Goal: Check status: Check status

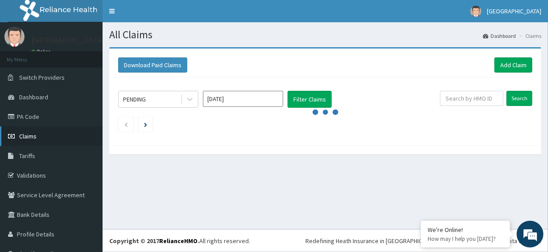
click at [30, 139] on span "Claims" at bounding box center [27, 136] width 17 height 8
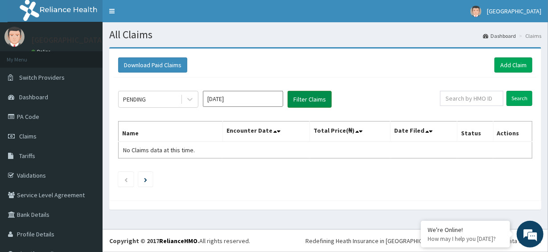
click at [299, 99] on button "Filter Claims" at bounding box center [310, 99] width 44 height 17
click at [239, 101] on input "Aug 2025" at bounding box center [243, 99] width 80 height 16
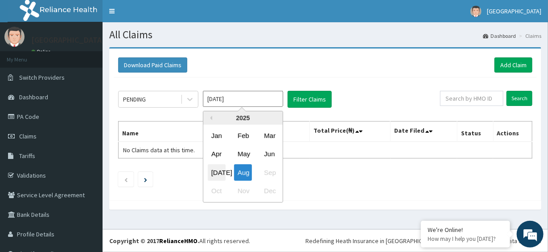
click at [221, 173] on div "Jul" at bounding box center [217, 173] width 18 height 17
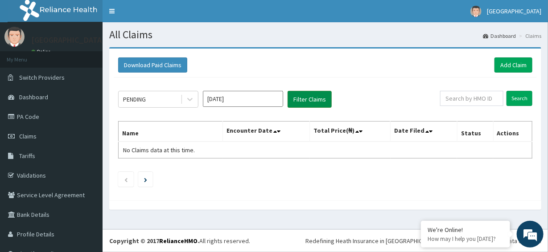
click at [318, 97] on button "Filter Claims" at bounding box center [310, 99] width 44 height 17
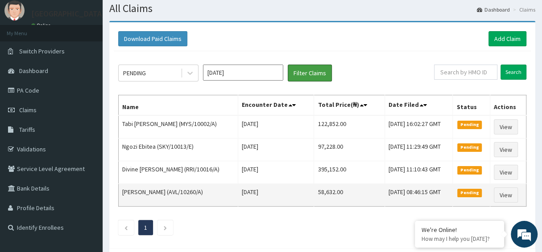
scroll to position [67, 0]
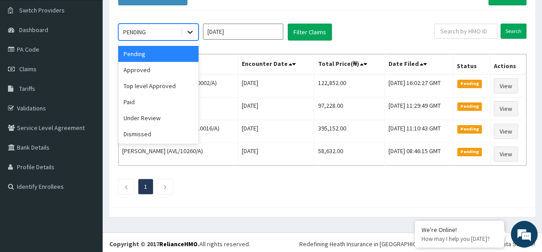
click at [189, 29] on icon at bounding box center [190, 32] width 9 height 9
click at [148, 68] on div "Approved" at bounding box center [158, 70] width 80 height 16
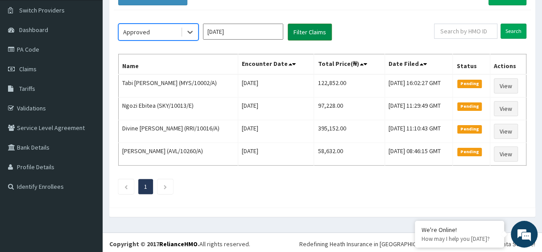
click at [303, 31] on button "Filter Claims" at bounding box center [310, 32] width 44 height 17
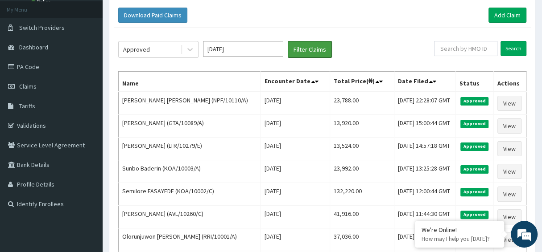
scroll to position [0, 0]
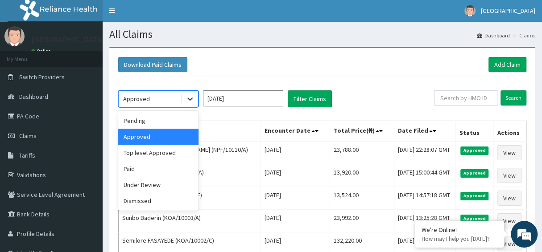
click at [192, 99] on icon at bounding box center [190, 99] width 9 height 9
click at [153, 153] on div "Top level Approved" at bounding box center [158, 153] width 80 height 16
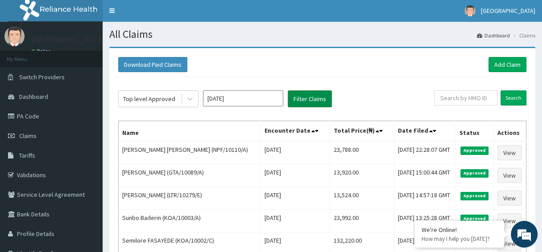
click at [293, 102] on button "Filter Claims" at bounding box center [310, 99] width 44 height 17
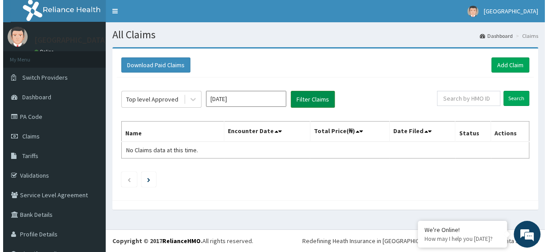
scroll to position [0, 0]
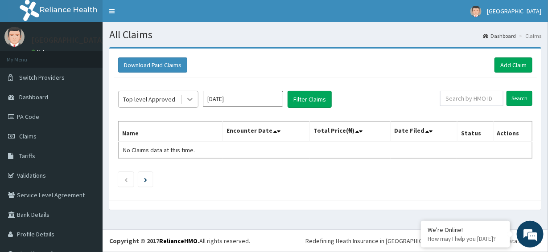
click at [185, 99] on div at bounding box center [190, 99] width 16 height 16
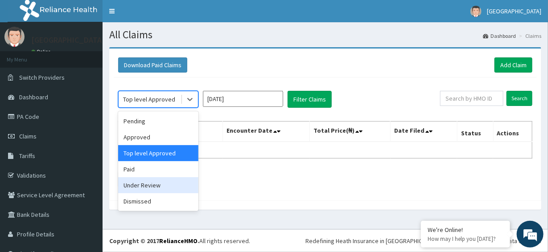
click at [140, 185] on div "Under Review" at bounding box center [158, 186] width 80 height 16
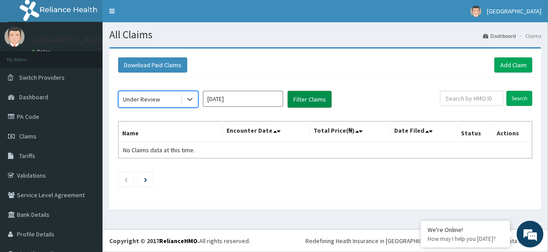
click at [302, 100] on button "Filter Claims" at bounding box center [310, 99] width 44 height 17
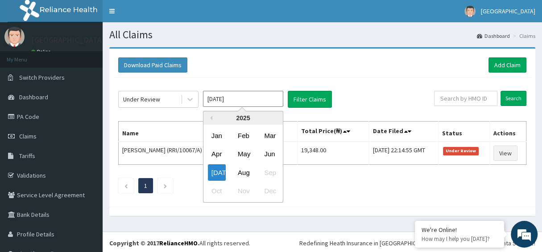
click at [237, 102] on input "Jul 2025" at bounding box center [243, 99] width 80 height 16
click at [245, 173] on div "Aug" at bounding box center [243, 173] width 18 height 17
type input "Aug 2025"
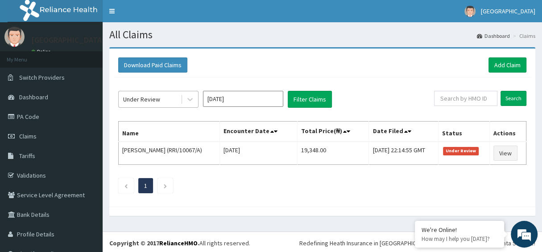
click at [170, 99] on div "Under Review" at bounding box center [150, 99] width 62 height 14
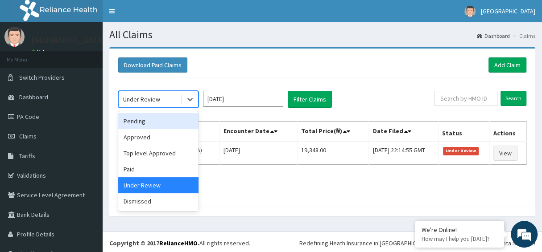
click at [158, 119] on div "Pending" at bounding box center [158, 121] width 80 height 16
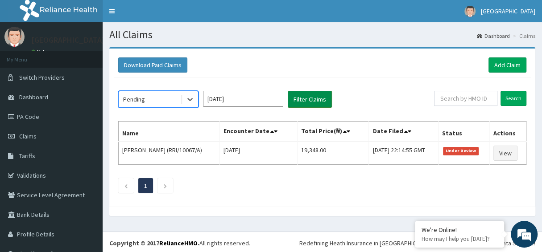
click at [303, 95] on button "Filter Claims" at bounding box center [310, 99] width 44 height 17
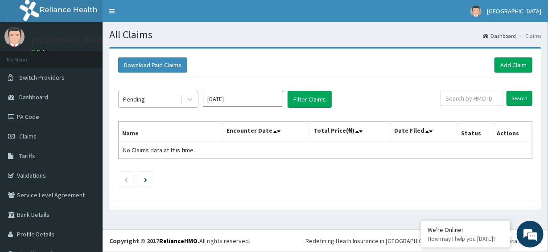
click at [180, 95] on div "Pending" at bounding box center [150, 99] width 62 height 14
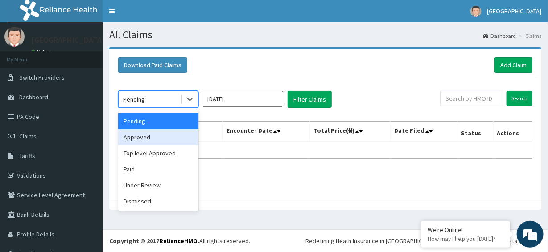
click at [145, 138] on div "Approved" at bounding box center [158, 137] width 80 height 16
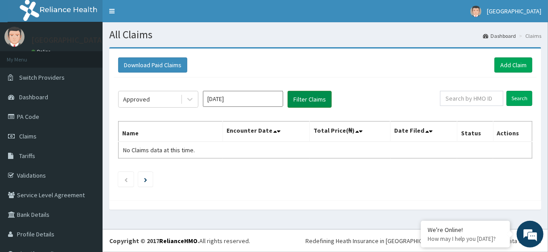
click at [322, 101] on button "Filter Claims" at bounding box center [310, 99] width 44 height 17
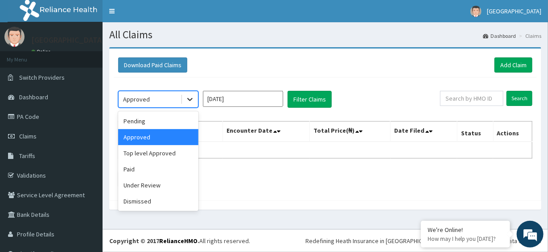
click at [185, 98] on div at bounding box center [190, 99] width 16 height 16
click at [163, 155] on div "Top level Approved" at bounding box center [158, 153] width 80 height 16
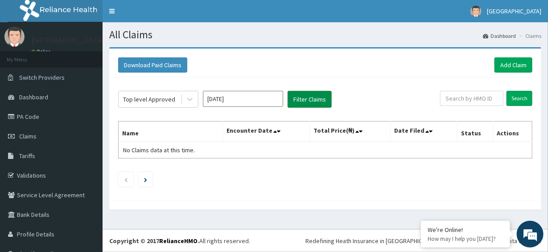
click at [320, 103] on button "Filter Claims" at bounding box center [310, 99] width 44 height 17
click at [183, 98] on div at bounding box center [190, 99] width 16 height 16
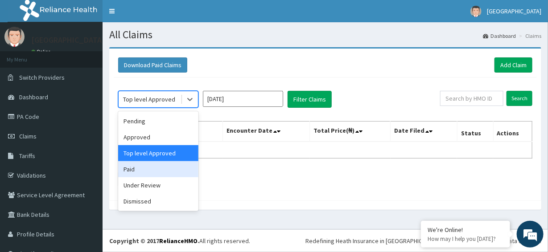
click at [147, 171] on div "Paid" at bounding box center [158, 169] width 80 height 16
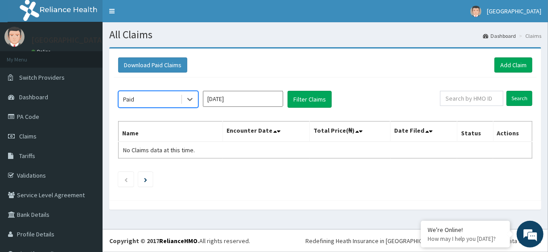
click at [231, 95] on input "Aug 2025" at bounding box center [243, 99] width 80 height 16
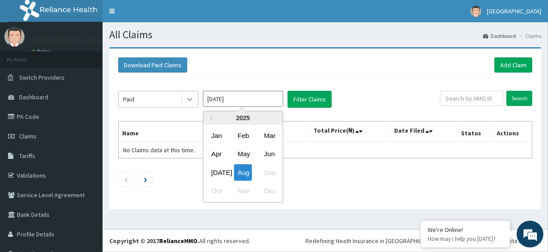
click at [190, 100] on icon at bounding box center [189, 100] width 5 height 3
click at [279, 96] on input "Aug 2025" at bounding box center [243, 99] width 80 height 16
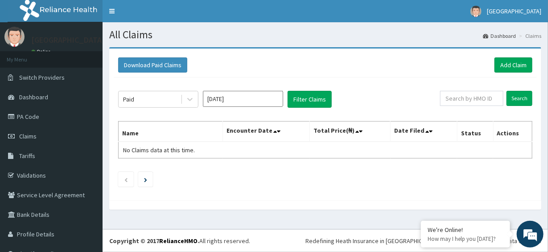
click at [360, 72] on div "Download Paid Claims Add Claim" at bounding box center [325, 65] width 414 height 15
